Goal: Task Accomplishment & Management: Complete application form

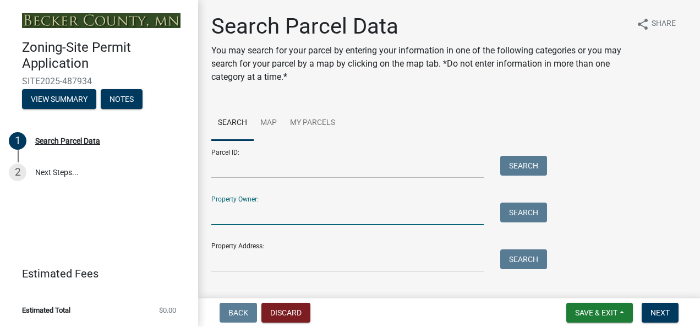
click at [216, 212] on input "Property Owner:" at bounding box center [347, 214] width 272 height 23
type input "[PERSON_NAME]"
type input "21816 Floyd Lake Drive"
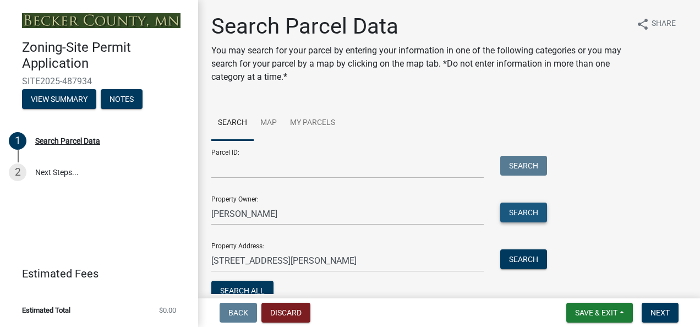
click at [510, 217] on button "Search" at bounding box center [523, 213] width 47 height 20
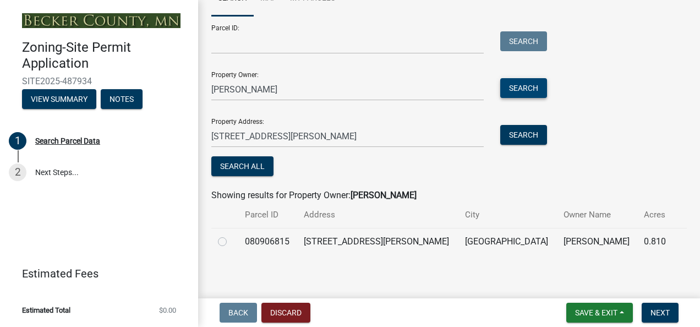
scroll to position [125, 0]
click at [231, 234] on label at bounding box center [231, 234] width 0 height 0
click at [231, 239] on input "radio" at bounding box center [234, 237] width 7 height 7
radio input "true"
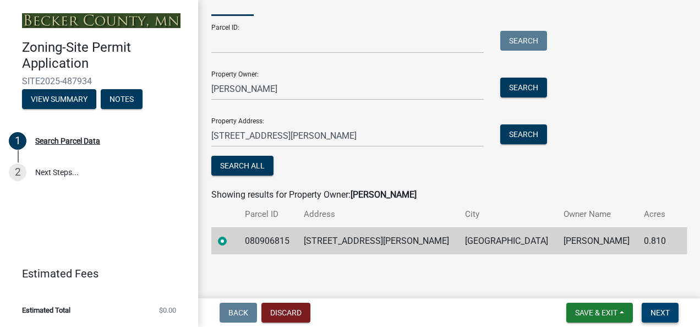
click at [657, 313] on span "Next" at bounding box center [660, 312] width 19 height 9
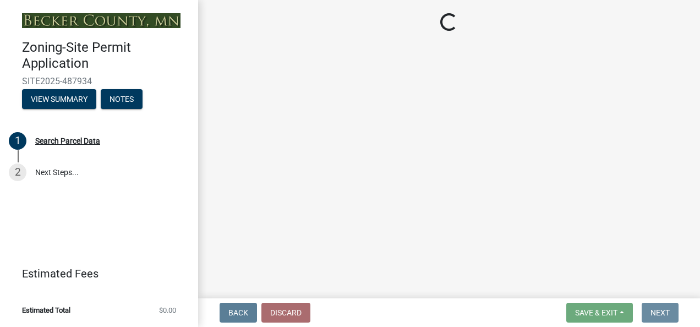
scroll to position [0, 0]
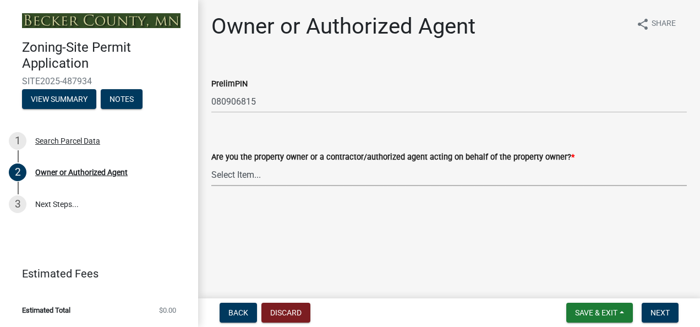
click at [258, 170] on select "Select Item... Property Owner Authorized Agent" at bounding box center [449, 174] width 476 height 23
click at [211, 163] on select "Select Item... Property Owner Authorized Agent" at bounding box center [449, 174] width 476 height 23
select select "3c674549-ed69-405f-b795-9fa3f7d47d9d"
click at [671, 316] on button "Next" at bounding box center [660, 313] width 37 height 20
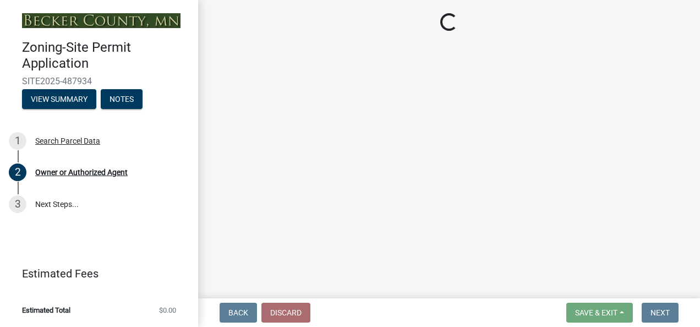
select select "a752e4d6-14bd-4f0f-bfe8-5b67ead45659"
select select "9319189b-bfdc-4147-b381-5e16084c0e7a"
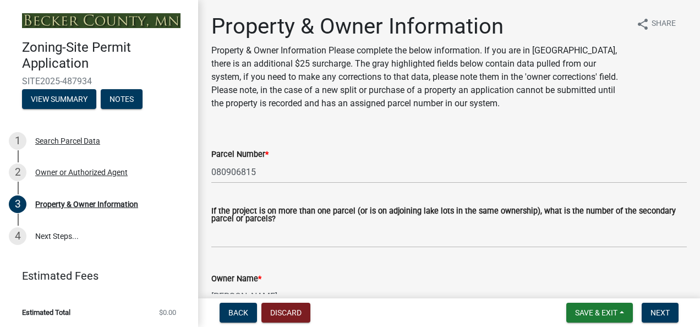
click at [430, 111] on div "Property & Owner Information Property & Owner Information Please complete the b…" at bounding box center [419, 66] width 416 height 106
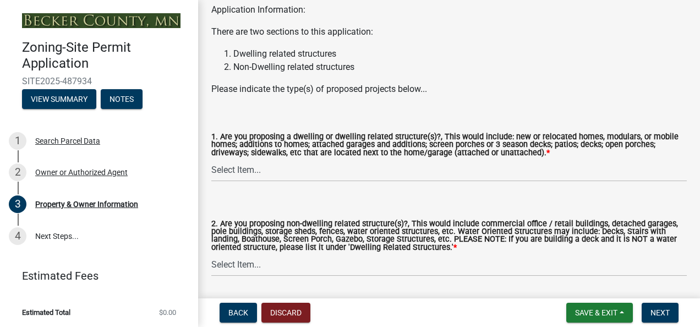
scroll to position [1232, 0]
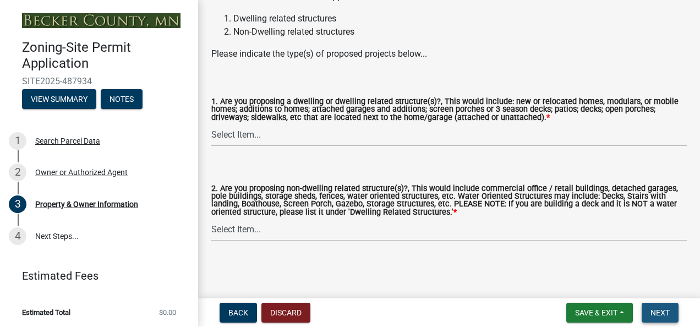
click at [663, 312] on span "Next" at bounding box center [660, 312] width 19 height 9
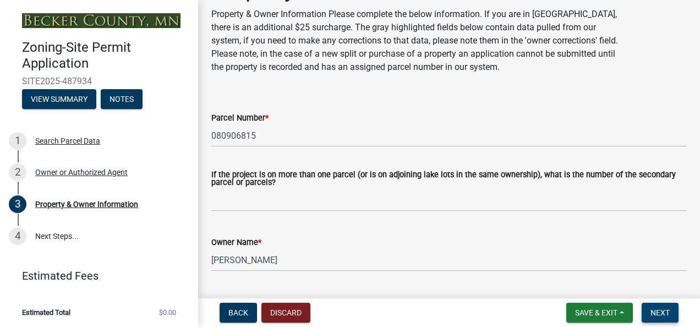
scroll to position [0, 0]
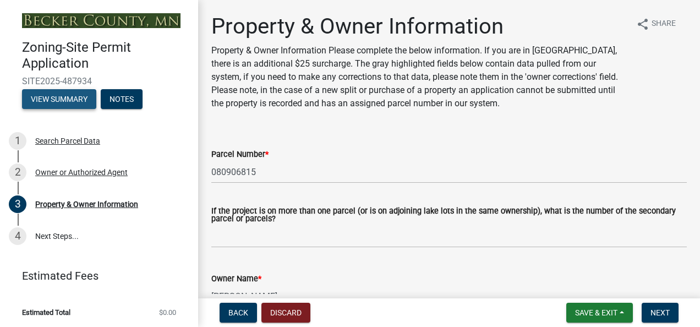
click at [78, 97] on button "View Summary" at bounding box center [59, 99] width 74 height 20
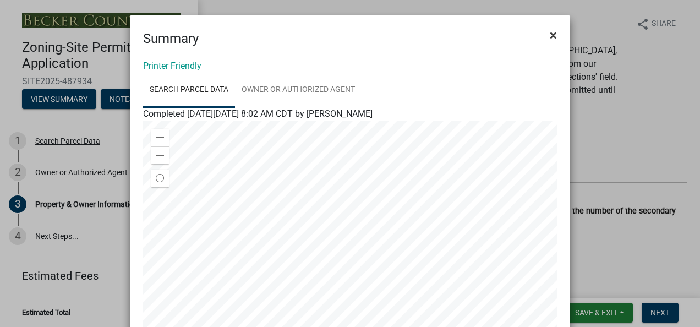
click at [550, 35] on span "×" at bounding box center [553, 35] width 7 height 15
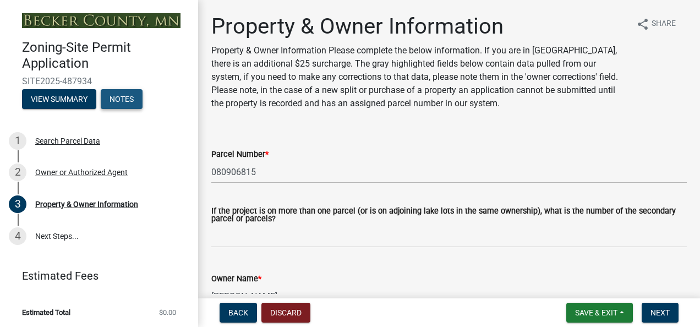
click at [128, 91] on button "Notes" at bounding box center [122, 99] width 42 height 20
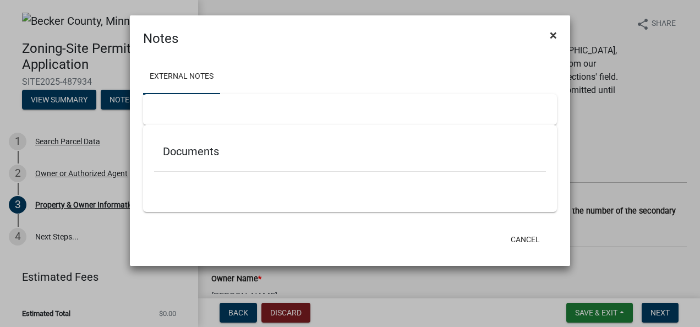
click at [552, 36] on span "×" at bounding box center [553, 35] width 7 height 15
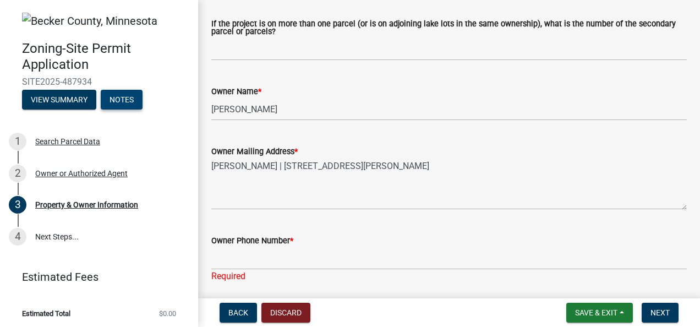
scroll to position [3, 0]
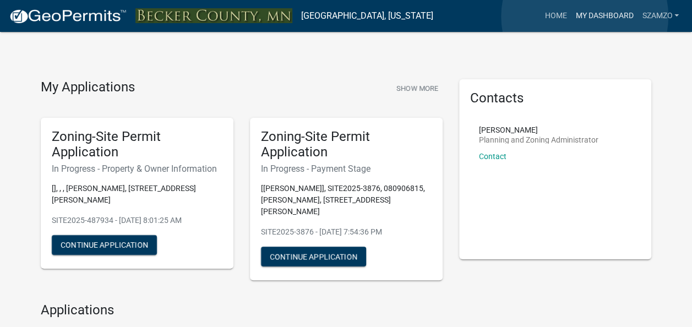
click at [585, 17] on link "My Dashboard" at bounding box center [604, 16] width 67 height 21
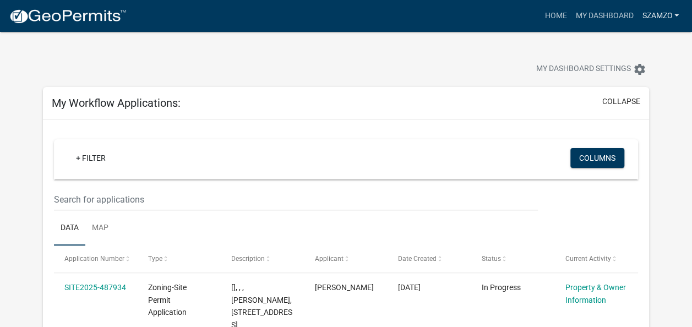
click at [663, 10] on link "szamzo" at bounding box center [660, 16] width 46 height 21
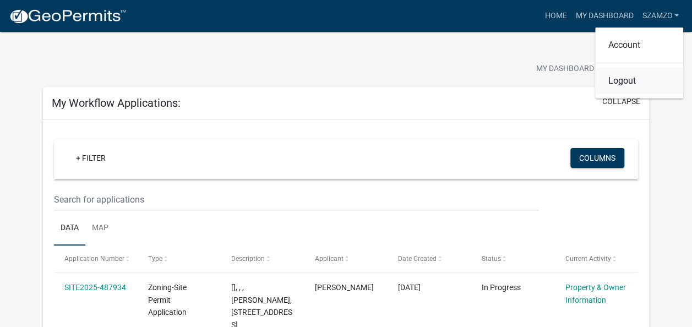
click at [634, 81] on link "Logout" at bounding box center [639, 81] width 88 height 26
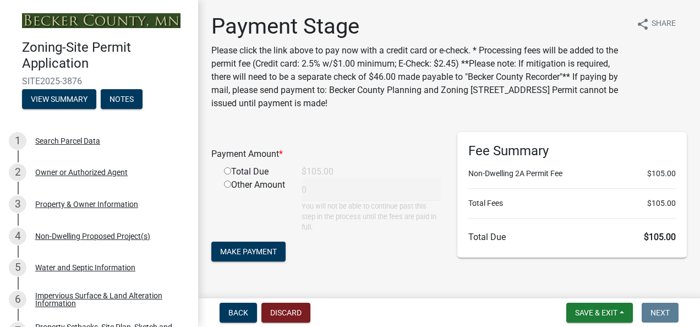
scroll to position [23, 0]
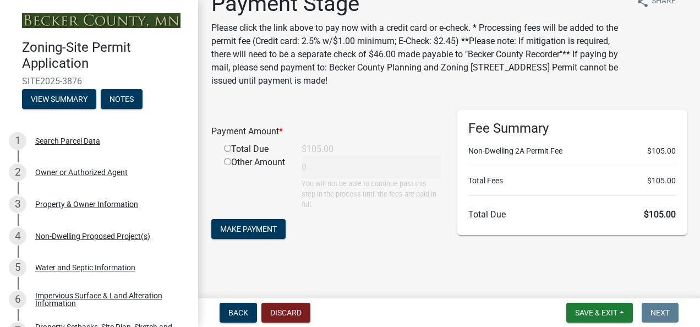
click at [228, 148] on input "radio" at bounding box center [227, 148] width 7 height 7
radio input "true"
type input "105"
click at [251, 230] on span "Make Payment" at bounding box center [248, 228] width 57 height 9
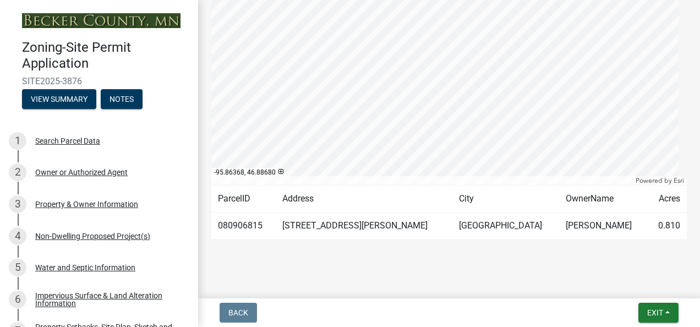
scroll to position [336, 0]
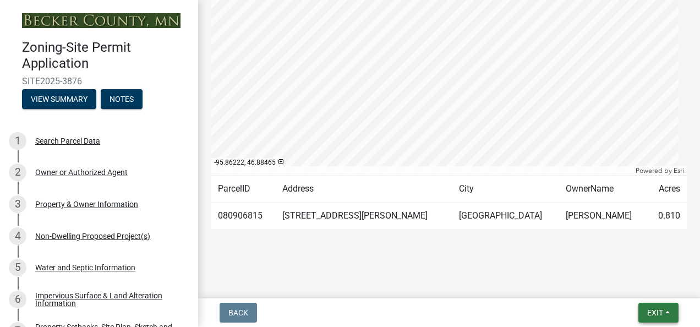
click at [660, 314] on span "Exit" at bounding box center [655, 312] width 16 height 9
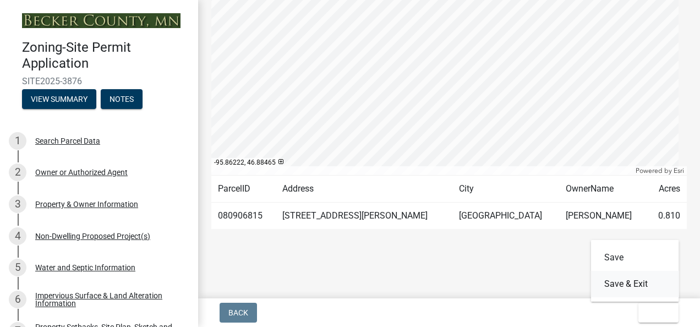
click at [636, 282] on button "Save & Exit" at bounding box center [635, 284] width 88 height 26
